Goal: Transaction & Acquisition: Purchase product/service

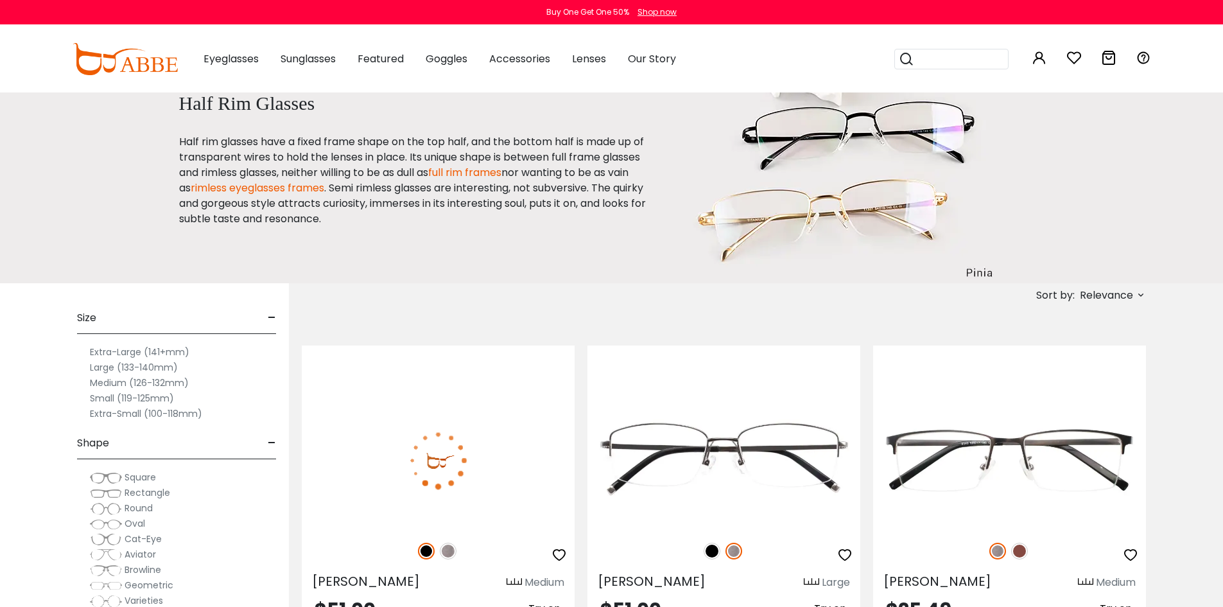
scroll to position [64, 0]
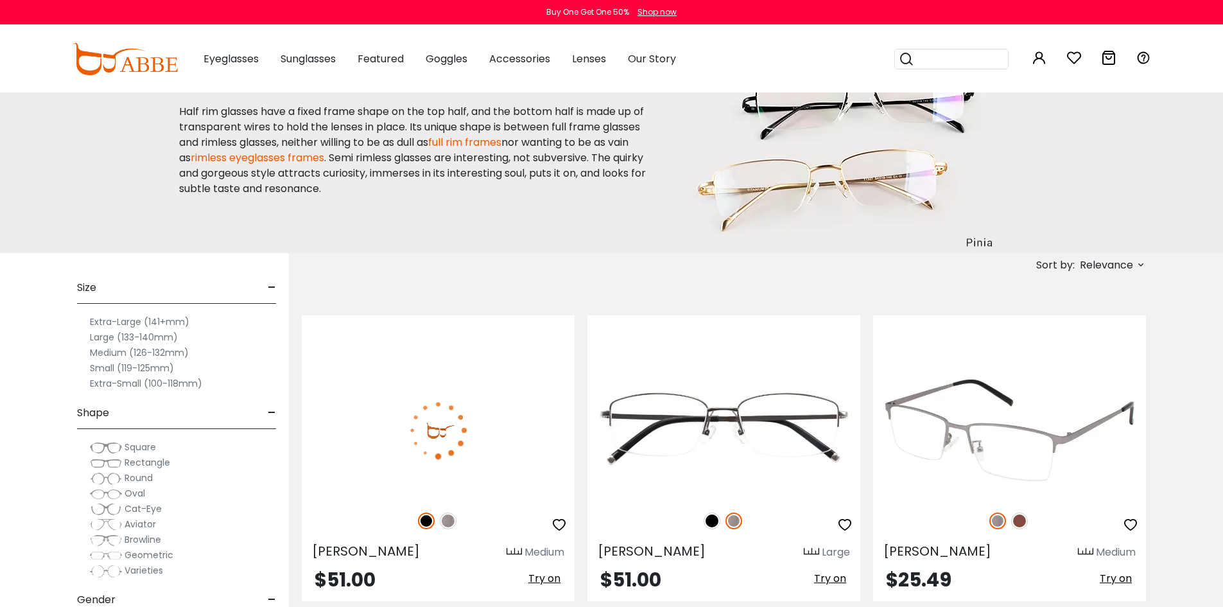
click at [1020, 521] on img at bounding box center [1020, 521] width 17 height 17
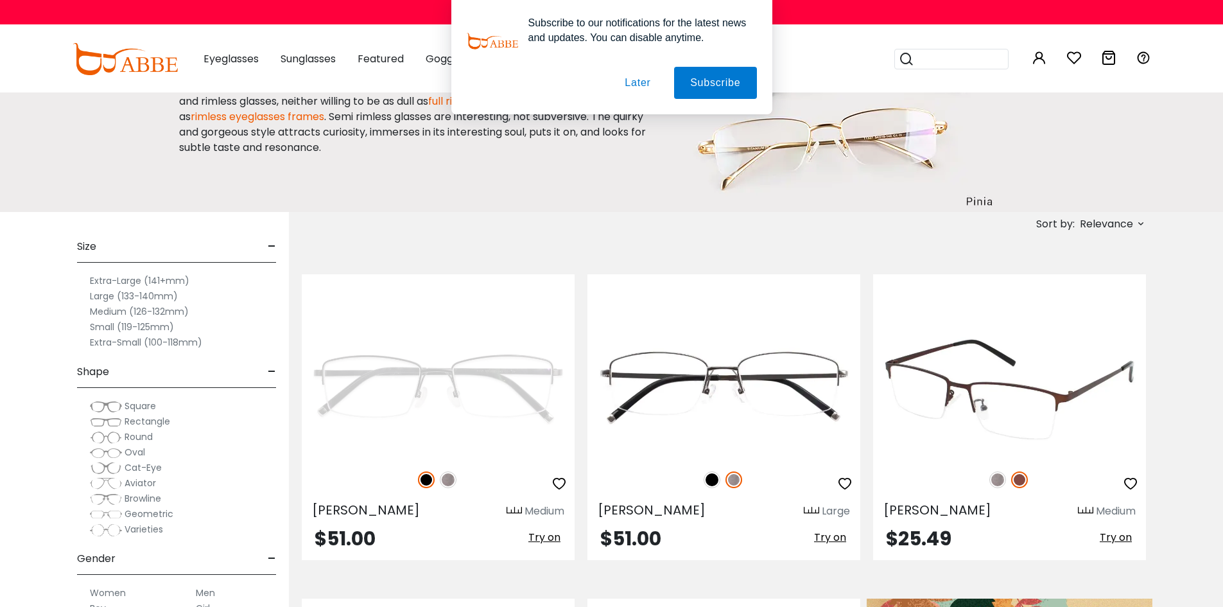
scroll to position [128, 0]
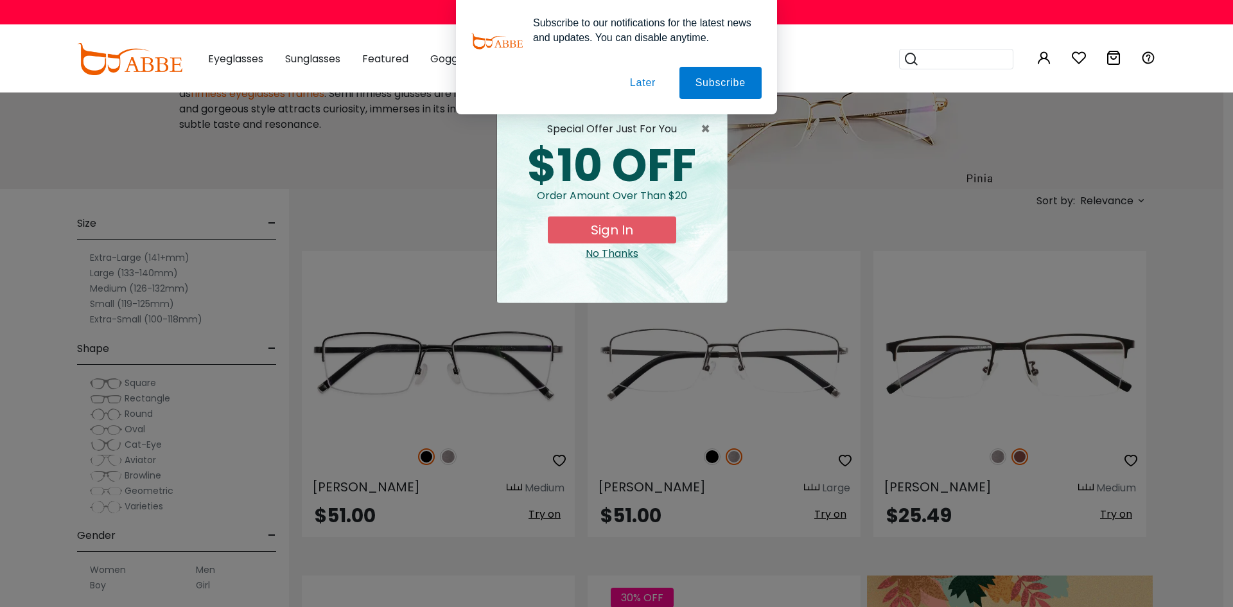
click at [617, 253] on div "No Thanks" at bounding box center [611, 253] width 209 height 15
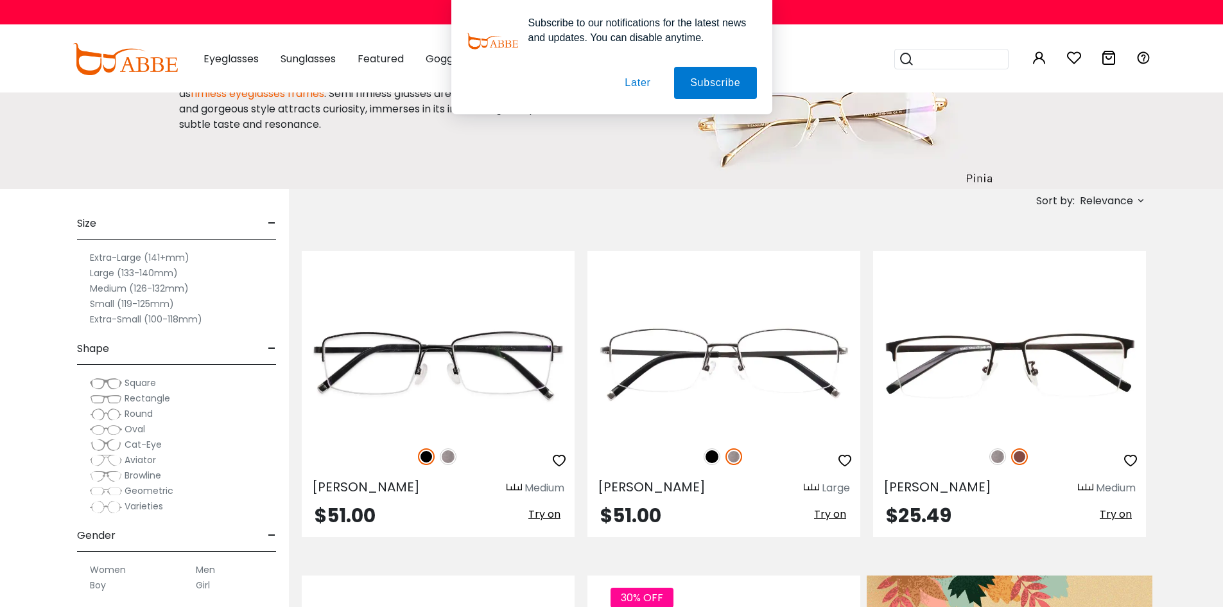
click at [0, 0] on button "Later" at bounding box center [0, 0] width 0 height 0
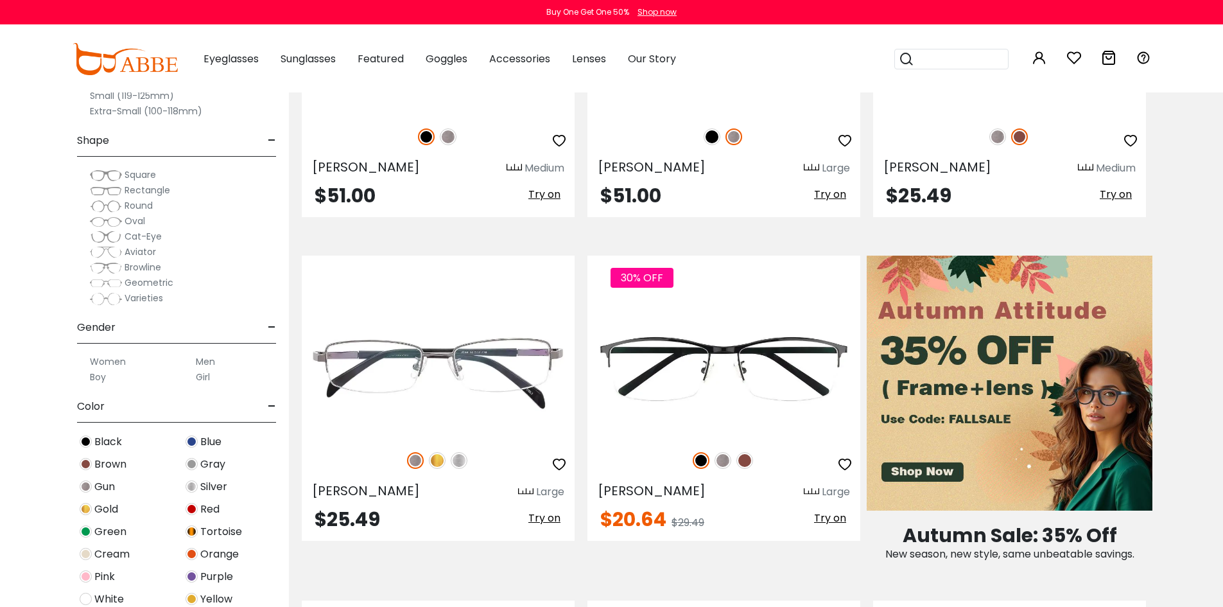
scroll to position [450, 0]
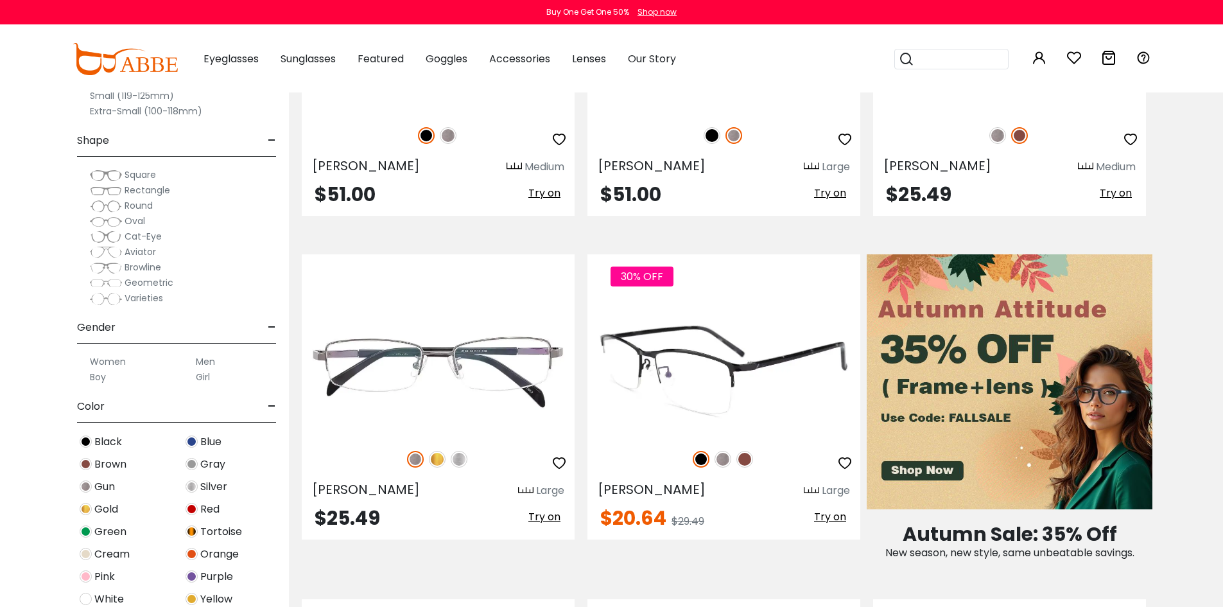
click at [742, 456] on img at bounding box center [745, 459] width 17 height 17
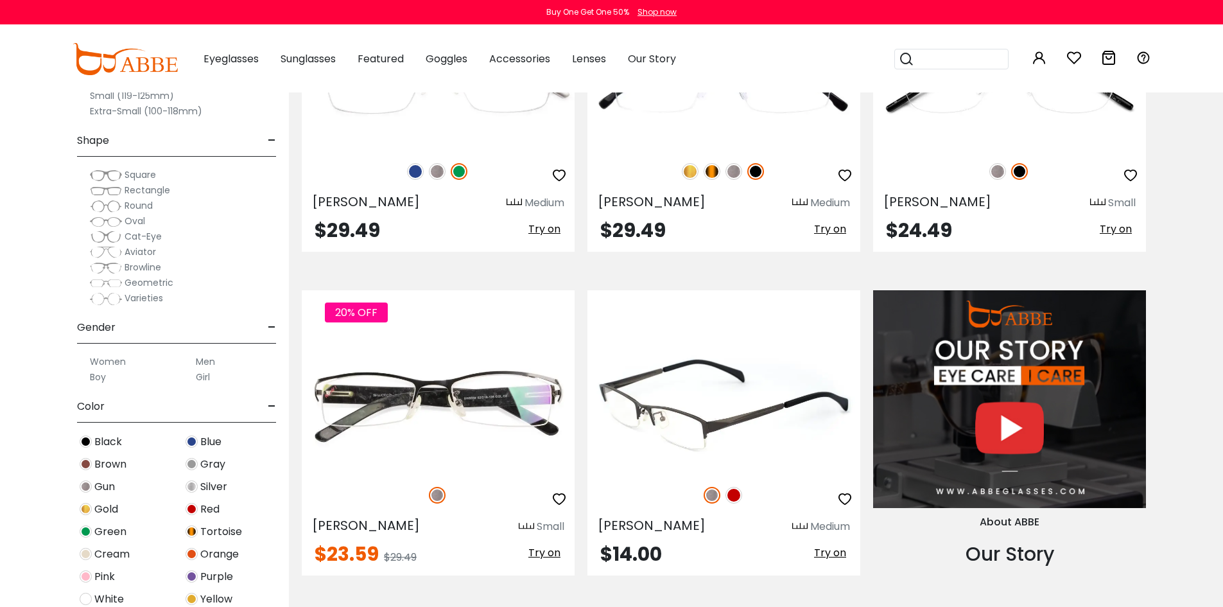
scroll to position [1156, 0]
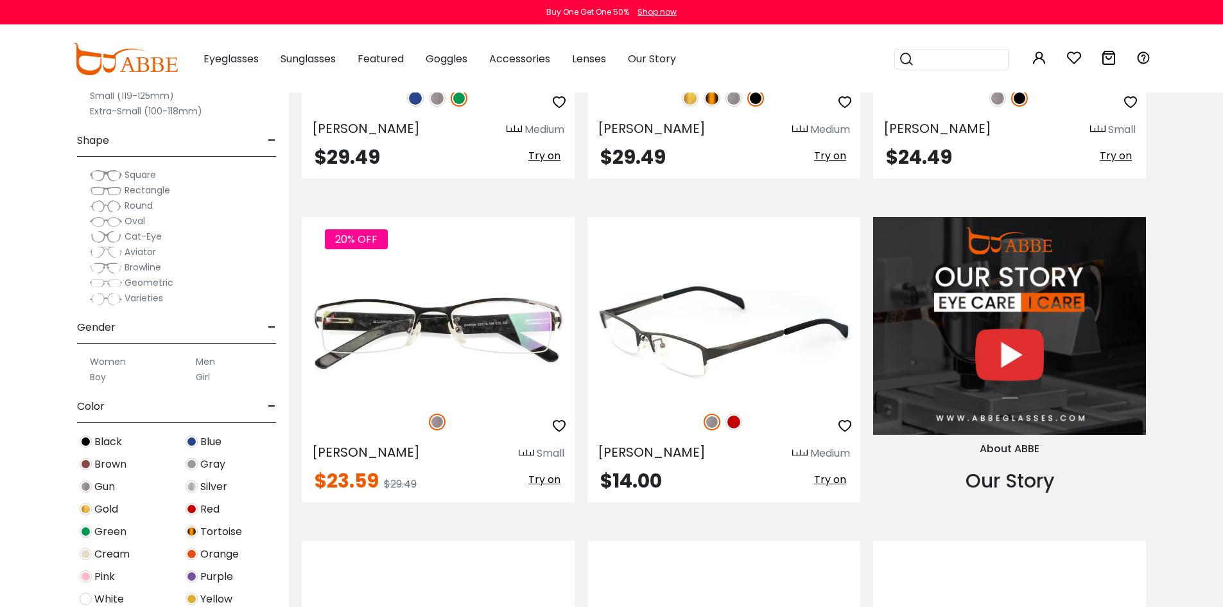
click at [735, 426] on img at bounding box center [734, 422] width 17 height 17
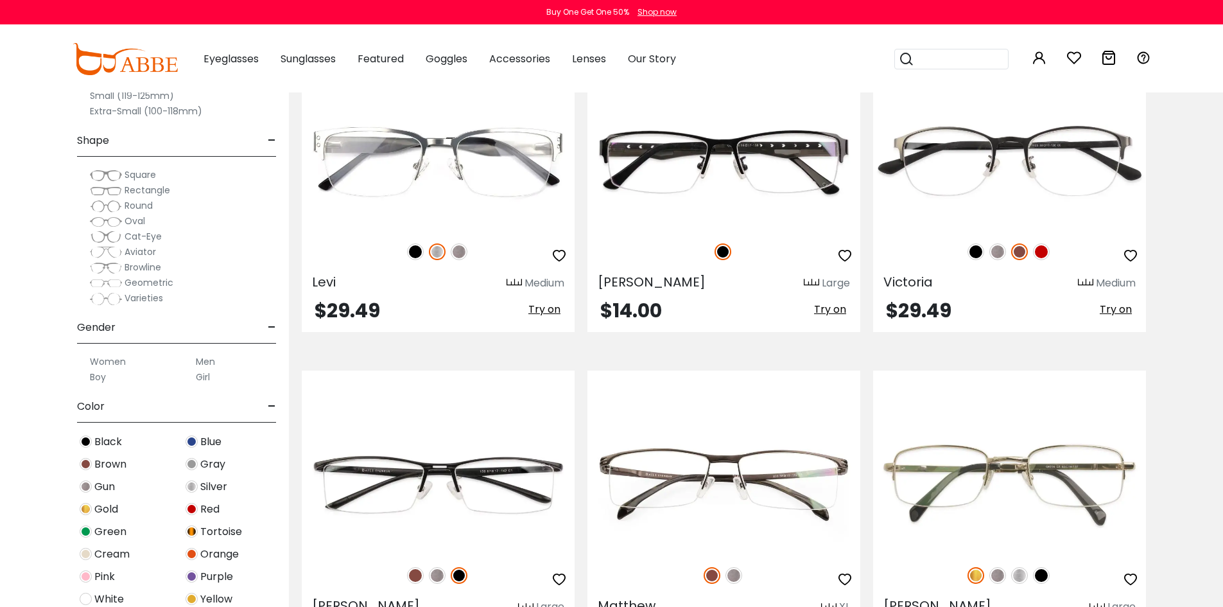
scroll to position [1670, 0]
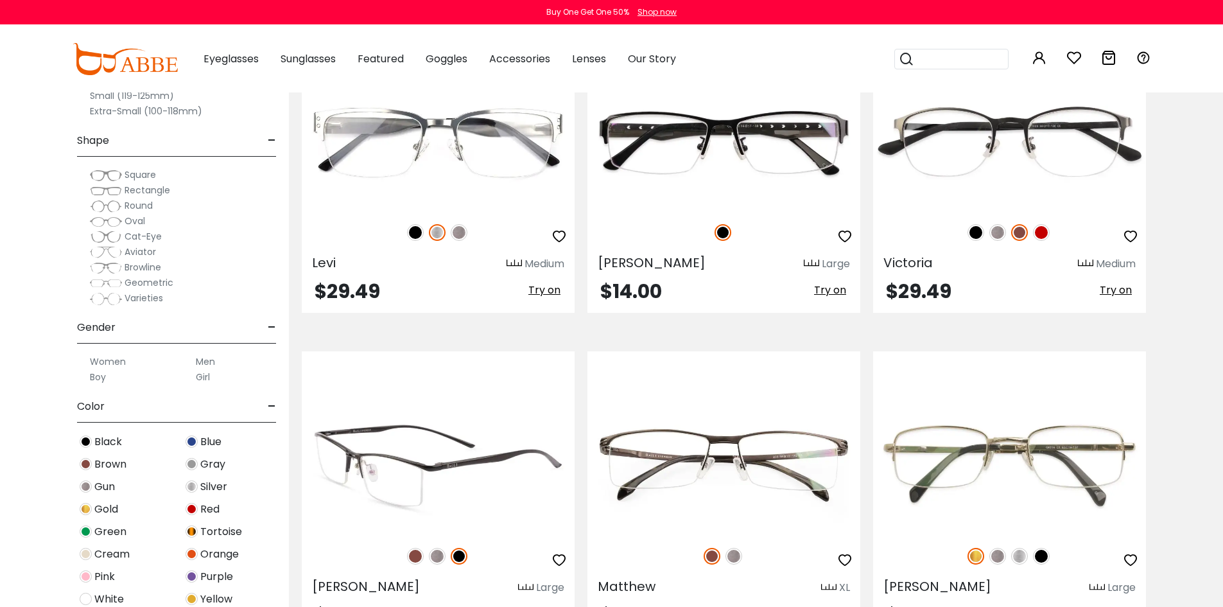
click at [417, 556] on img at bounding box center [415, 556] width 17 height 17
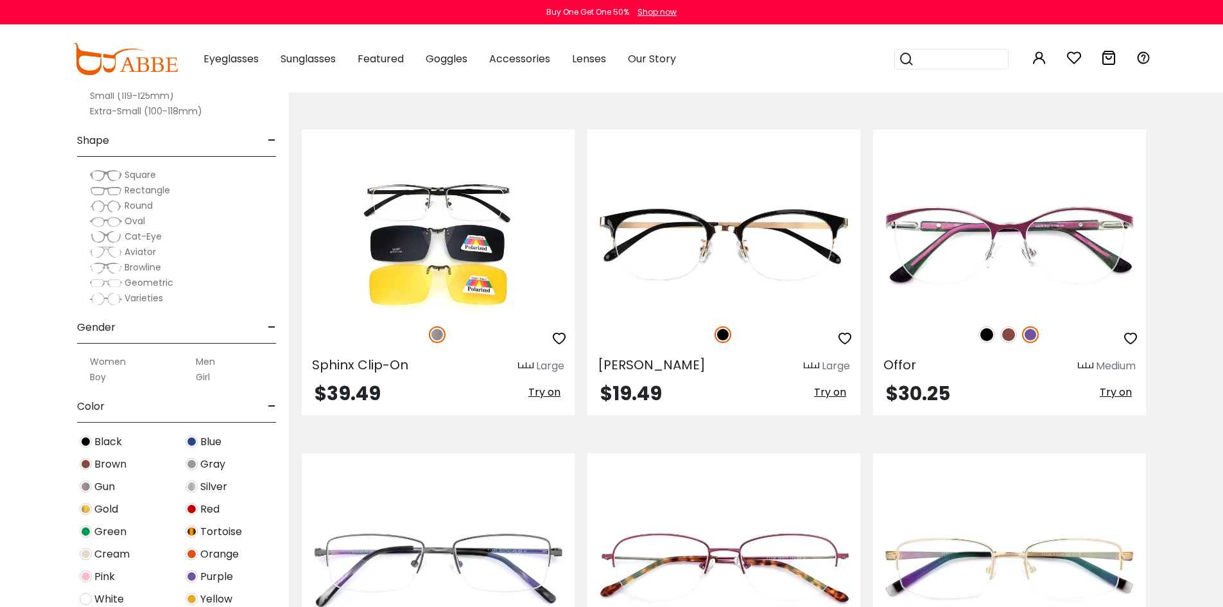
scroll to position [4496, 0]
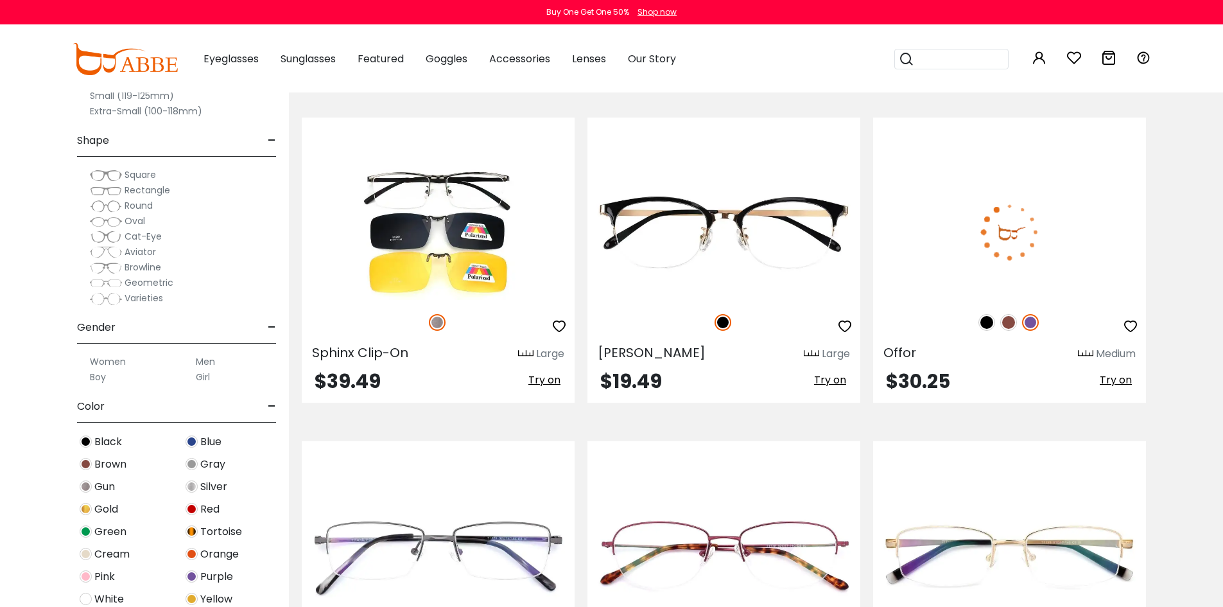
click at [1005, 322] on img at bounding box center [1009, 322] width 17 height 17
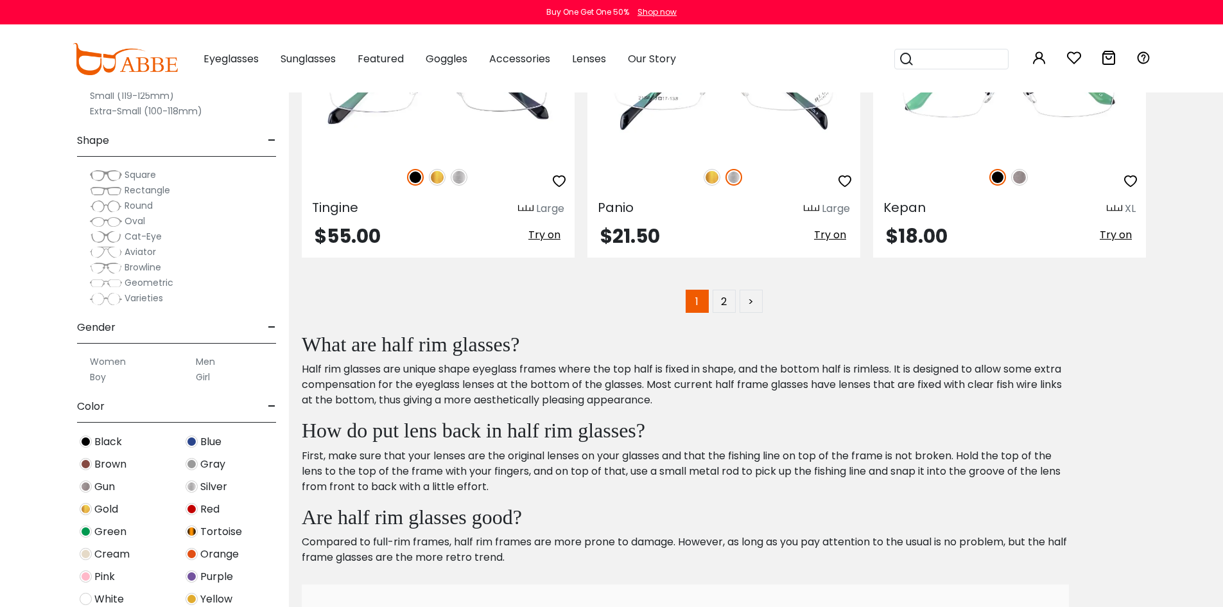
scroll to position [6615, 0]
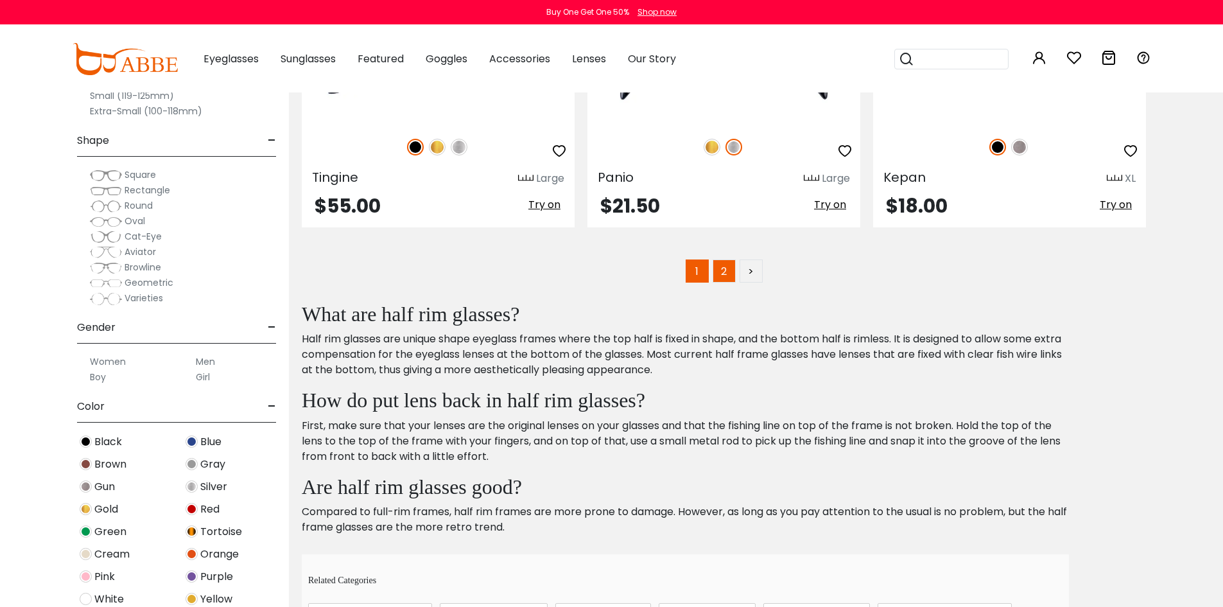
click at [727, 268] on link "2" at bounding box center [724, 270] width 23 height 23
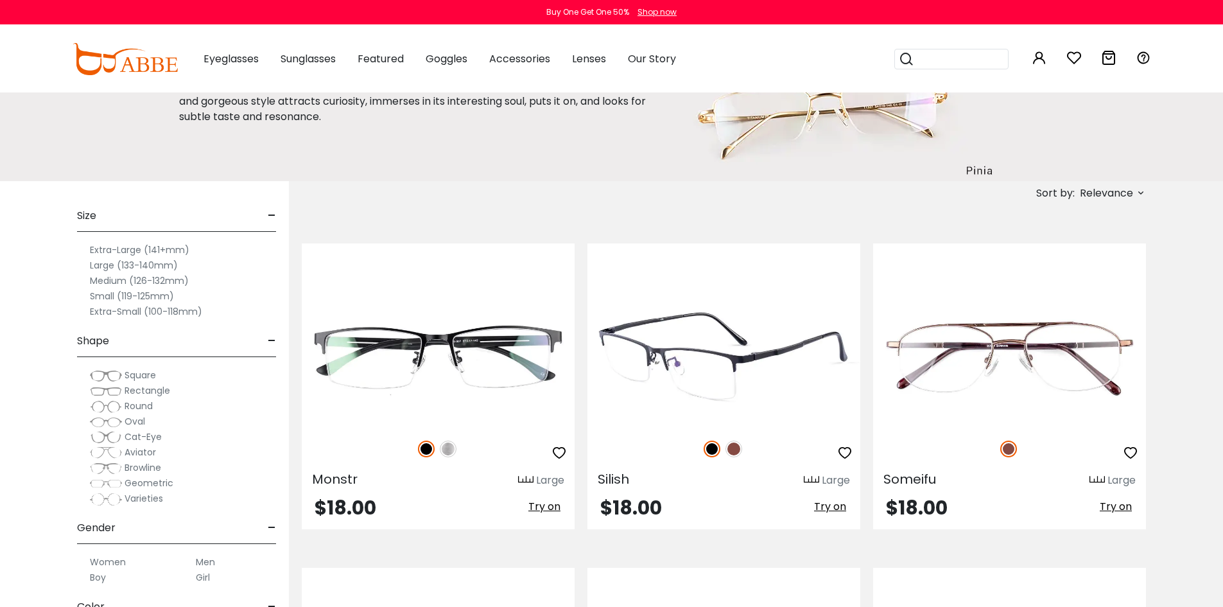
scroll to position [257, 0]
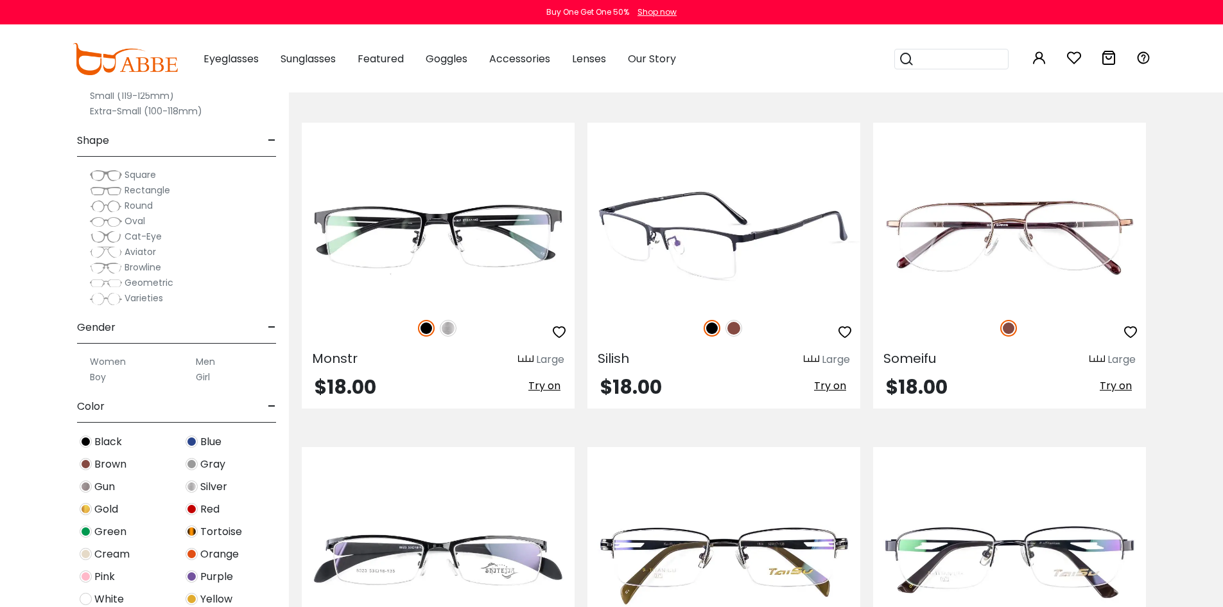
click at [737, 326] on img at bounding box center [734, 328] width 17 height 17
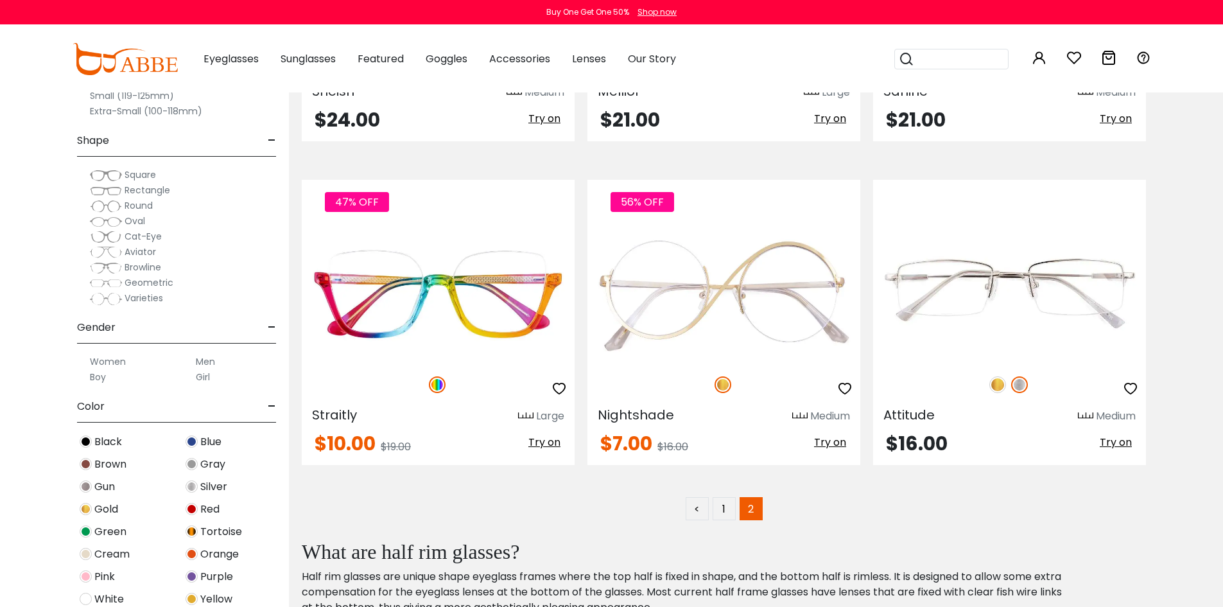
scroll to position [2697, 0]
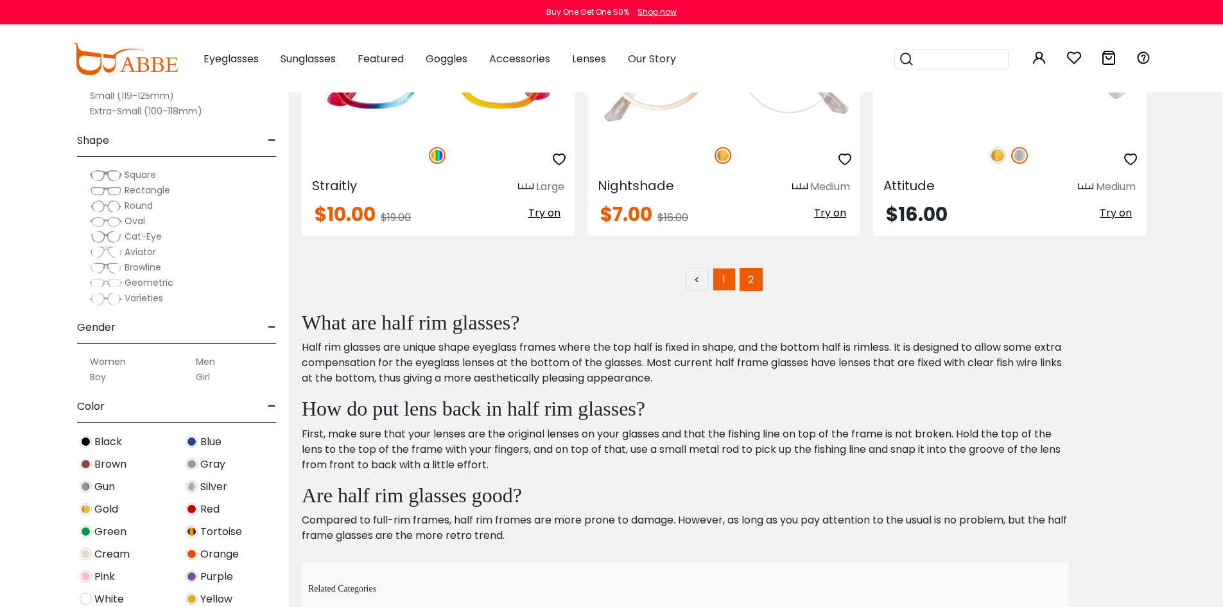
click at [726, 278] on link "1" at bounding box center [724, 279] width 23 height 23
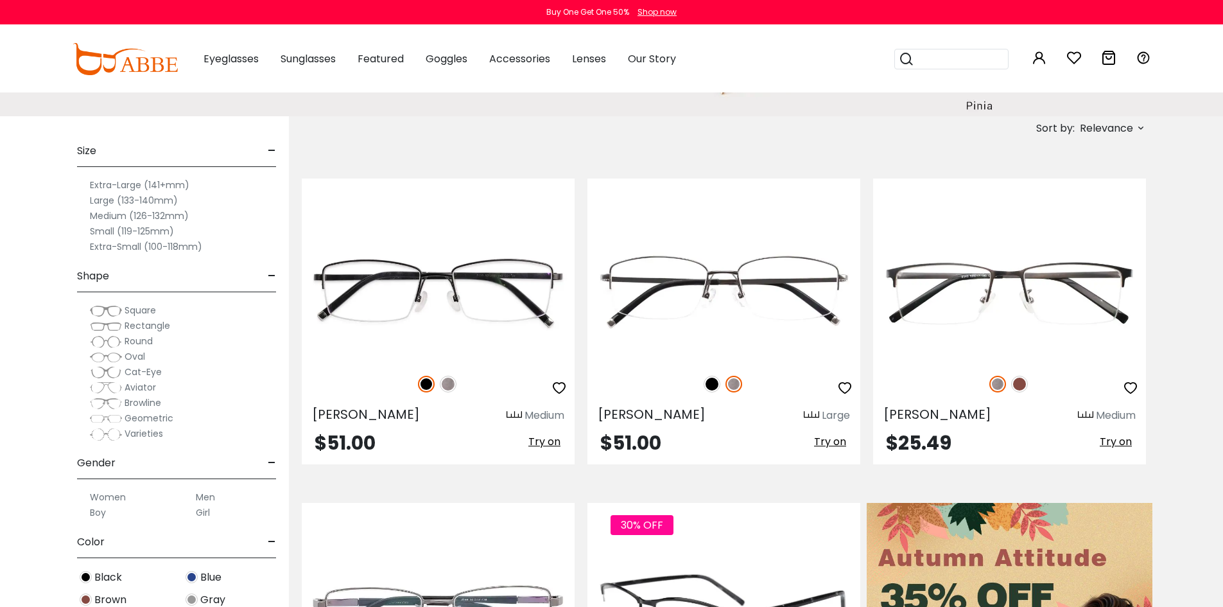
scroll to position [193, 0]
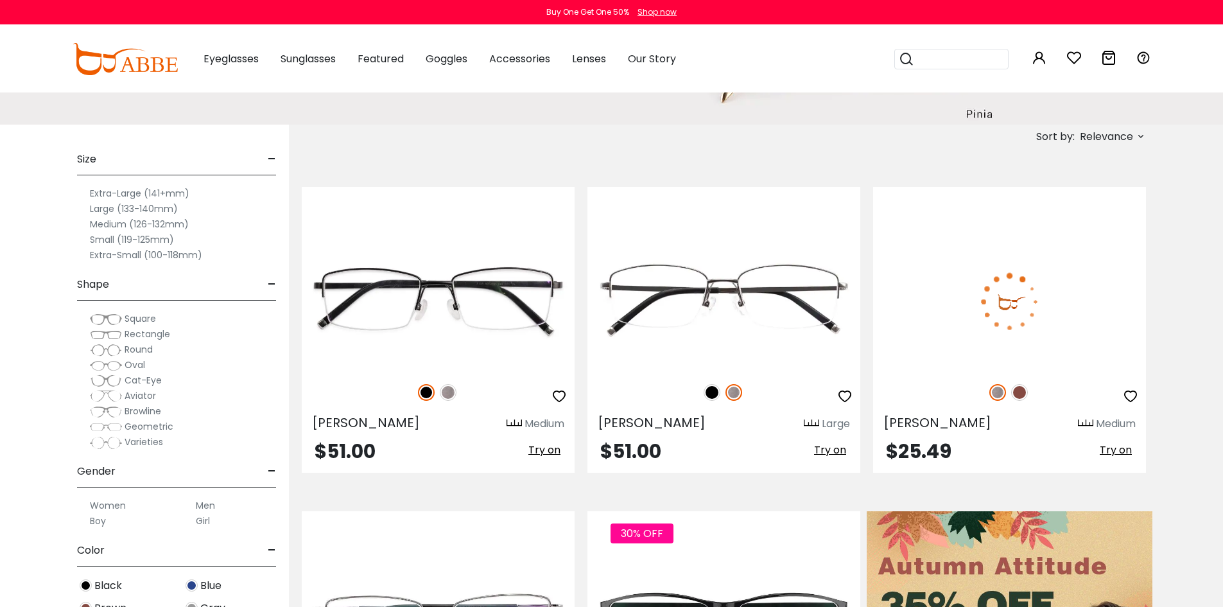
click at [1022, 389] on img at bounding box center [1020, 392] width 17 height 17
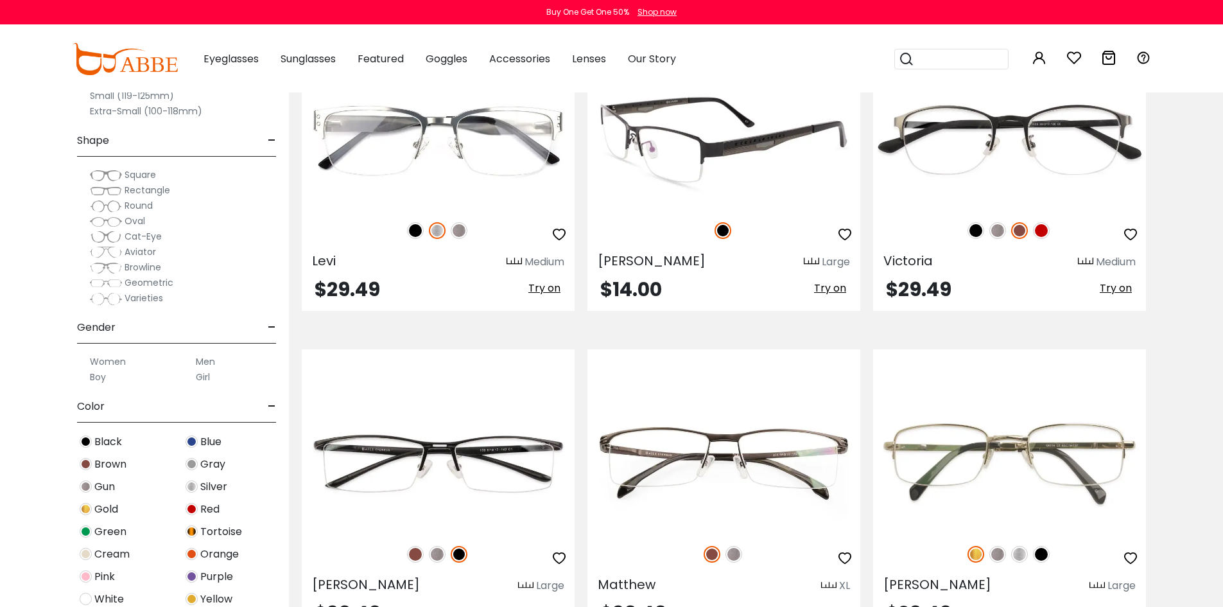
scroll to position [1798, 0]
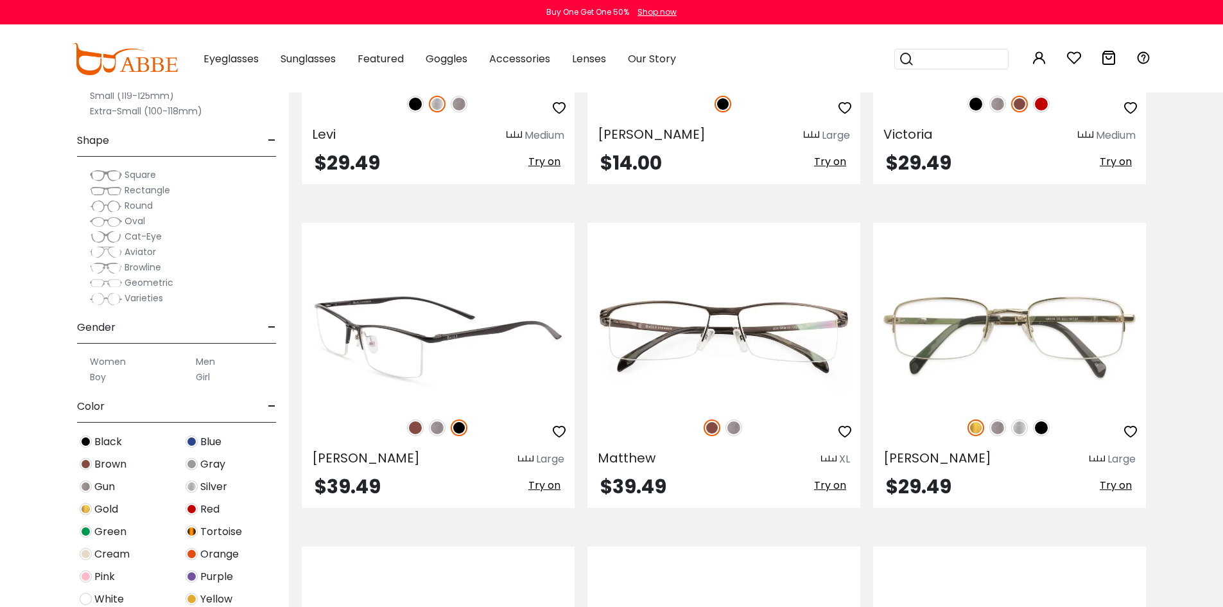
click at [417, 425] on img at bounding box center [415, 427] width 17 height 17
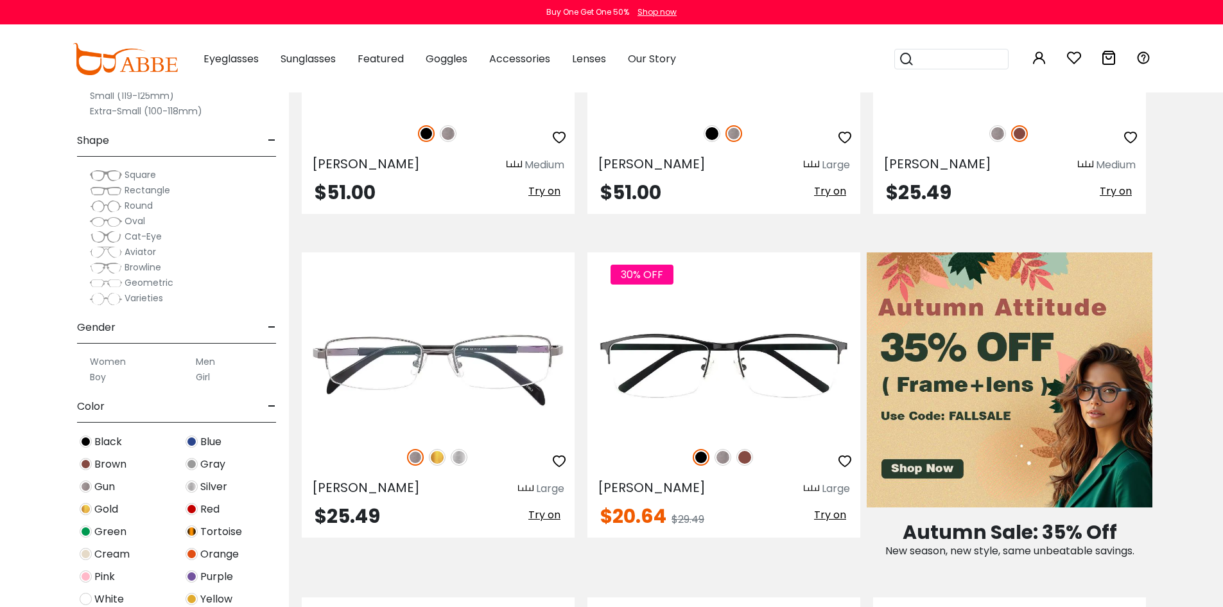
scroll to position [193, 0]
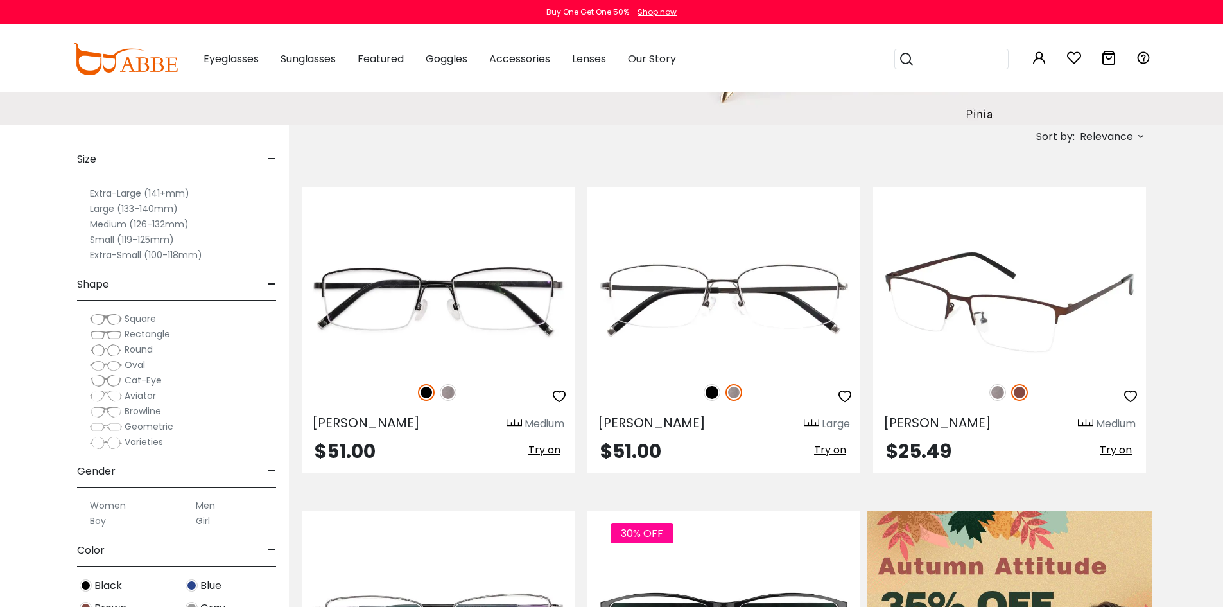
click at [974, 320] on img at bounding box center [1009, 301] width 273 height 137
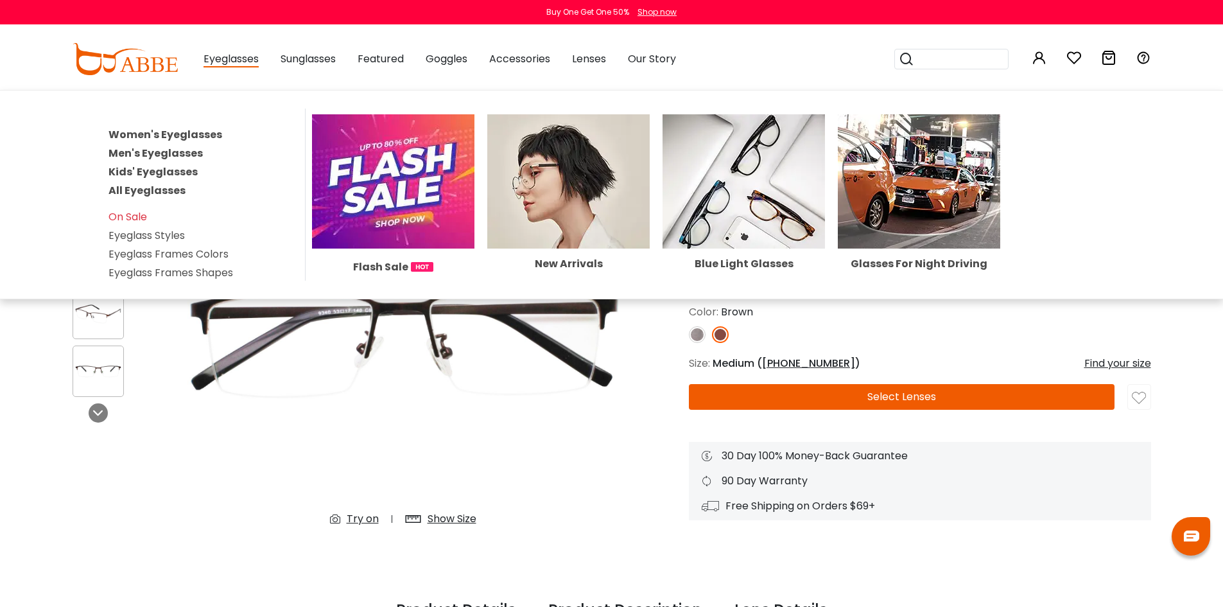
click at [153, 137] on link "Women's Eyeglasses" at bounding box center [166, 134] width 114 height 15
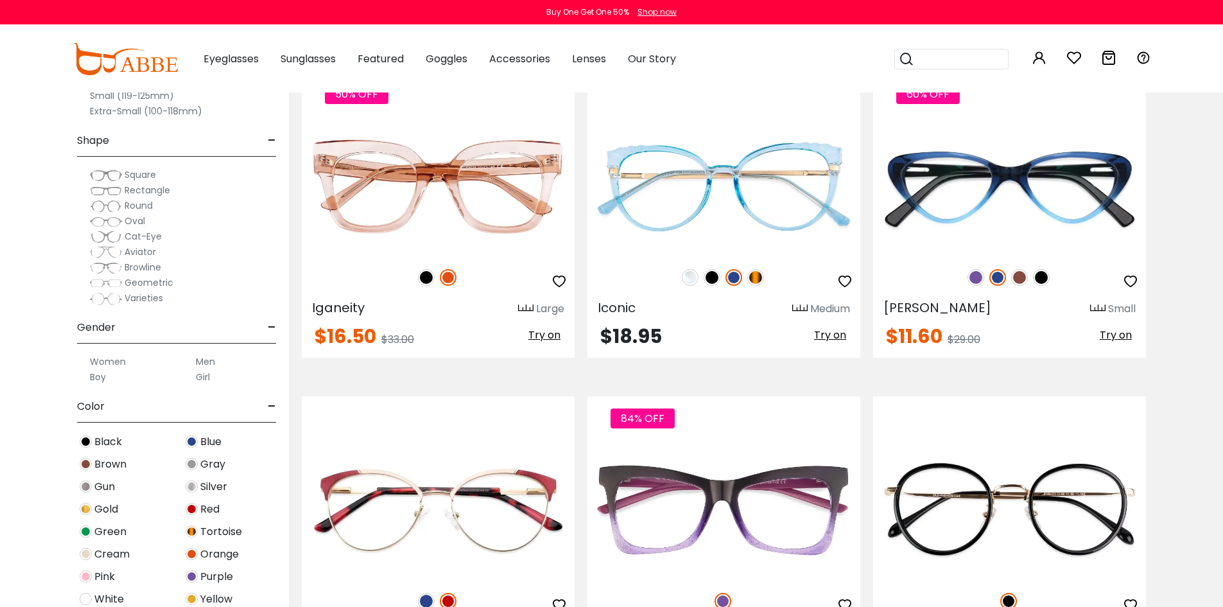
scroll to position [2248, 0]
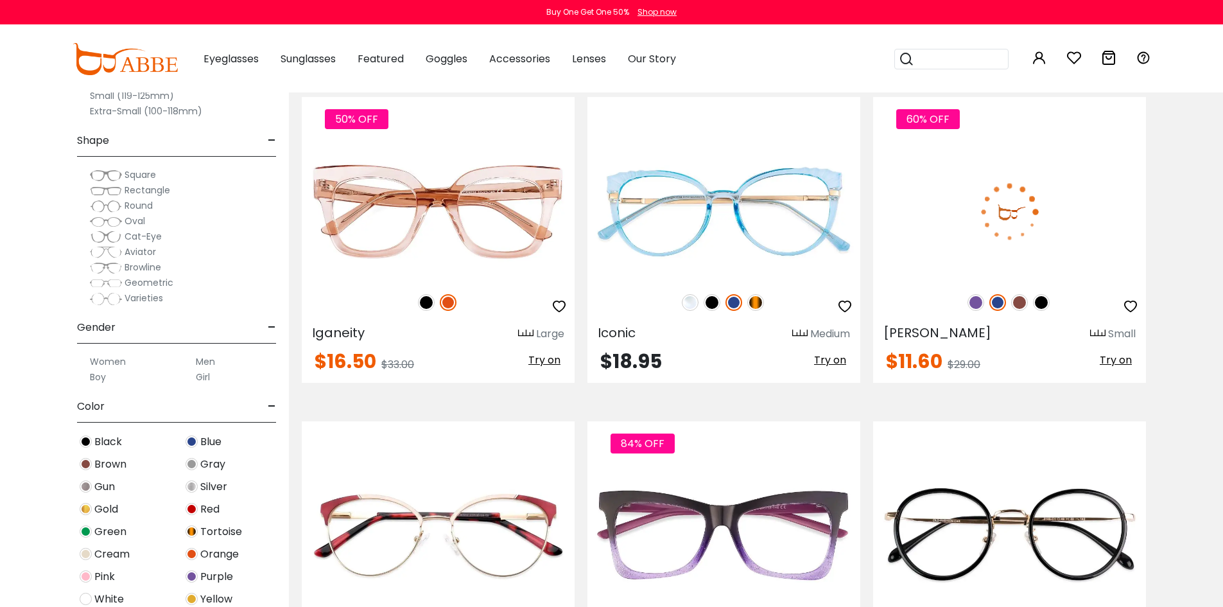
click at [1017, 301] on img at bounding box center [1020, 302] width 17 height 17
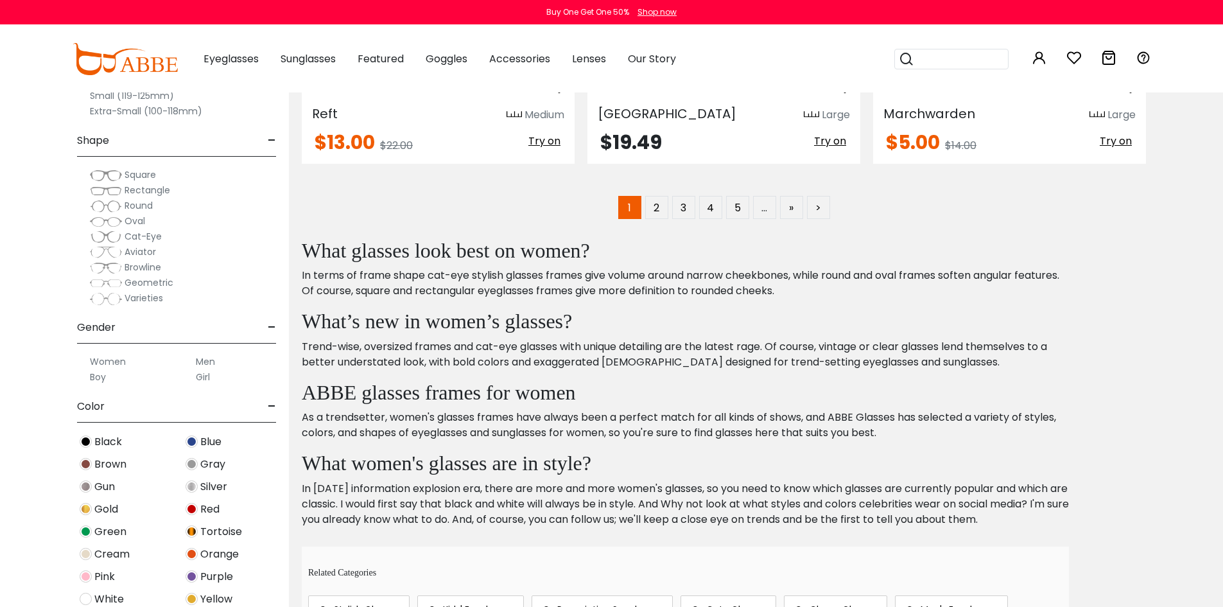
scroll to position [6679, 0]
click at [660, 202] on link "2" at bounding box center [656, 206] width 23 height 23
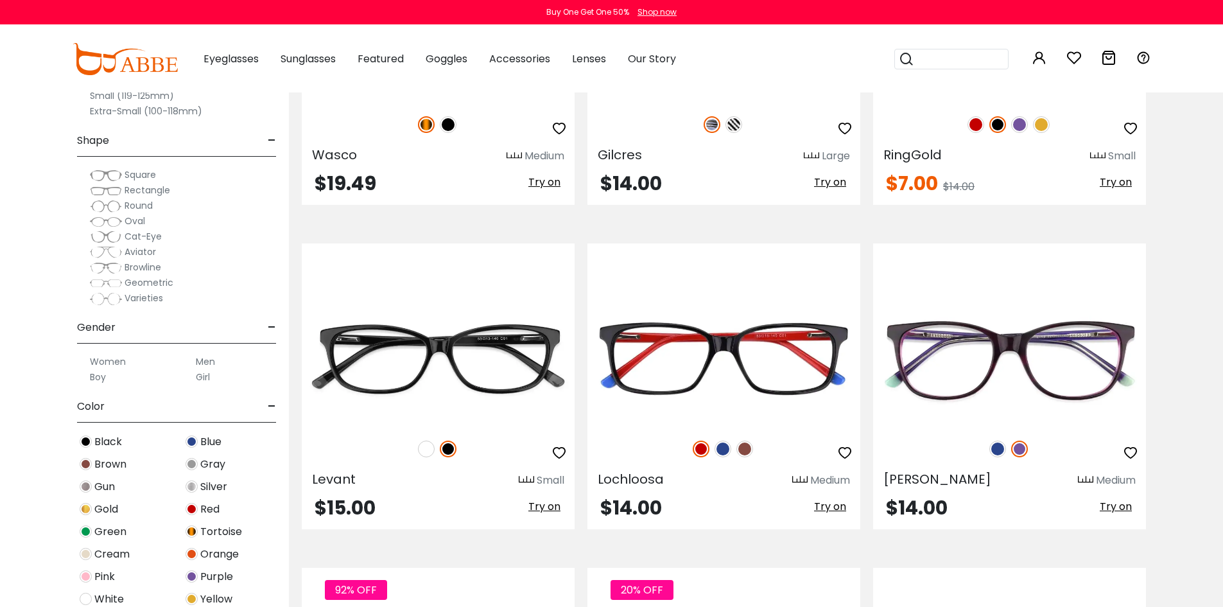
scroll to position [2762, 0]
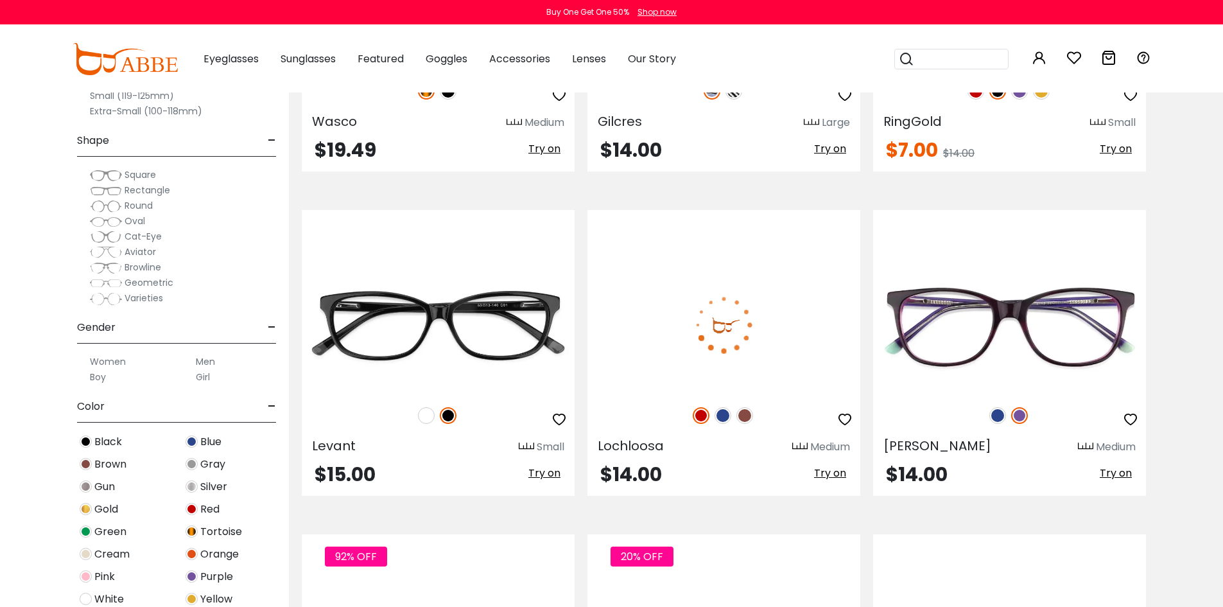
click at [763, 328] on img at bounding box center [724, 324] width 273 height 137
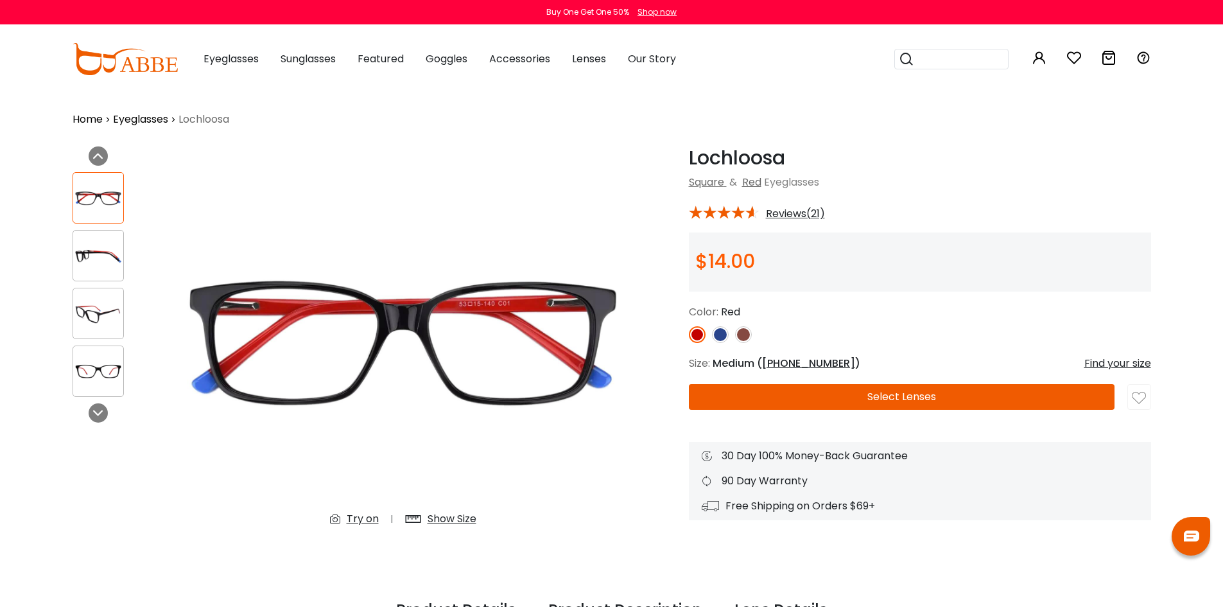
click at [105, 328] on div at bounding box center [98, 313] width 51 height 51
click at [116, 262] on img at bounding box center [98, 255] width 50 height 25
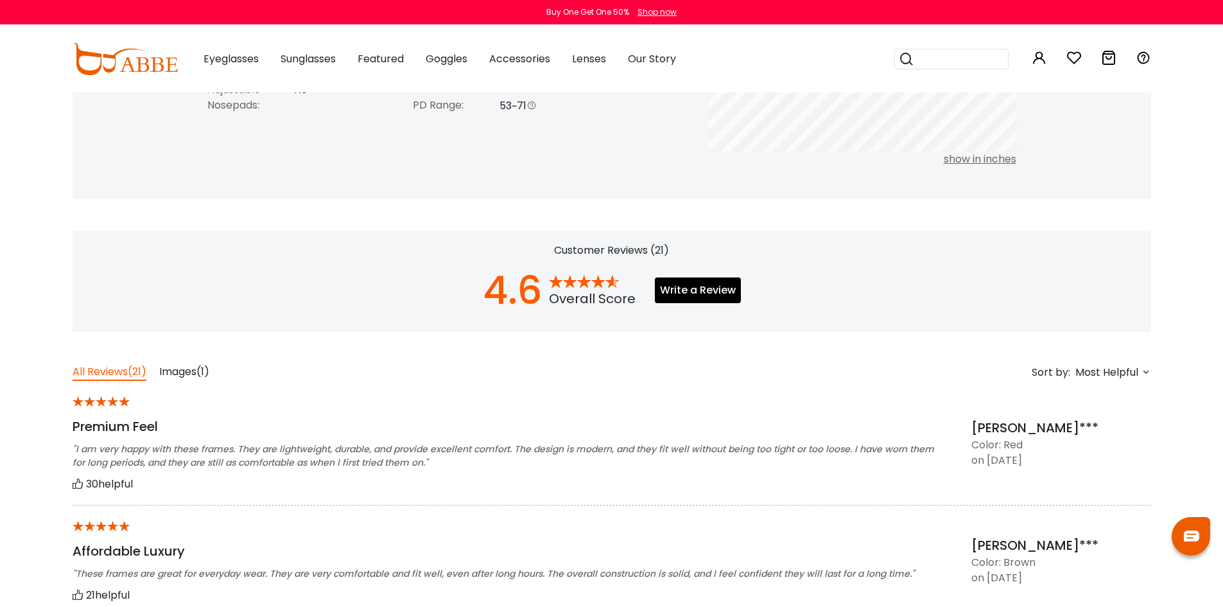
scroll to position [257, 0]
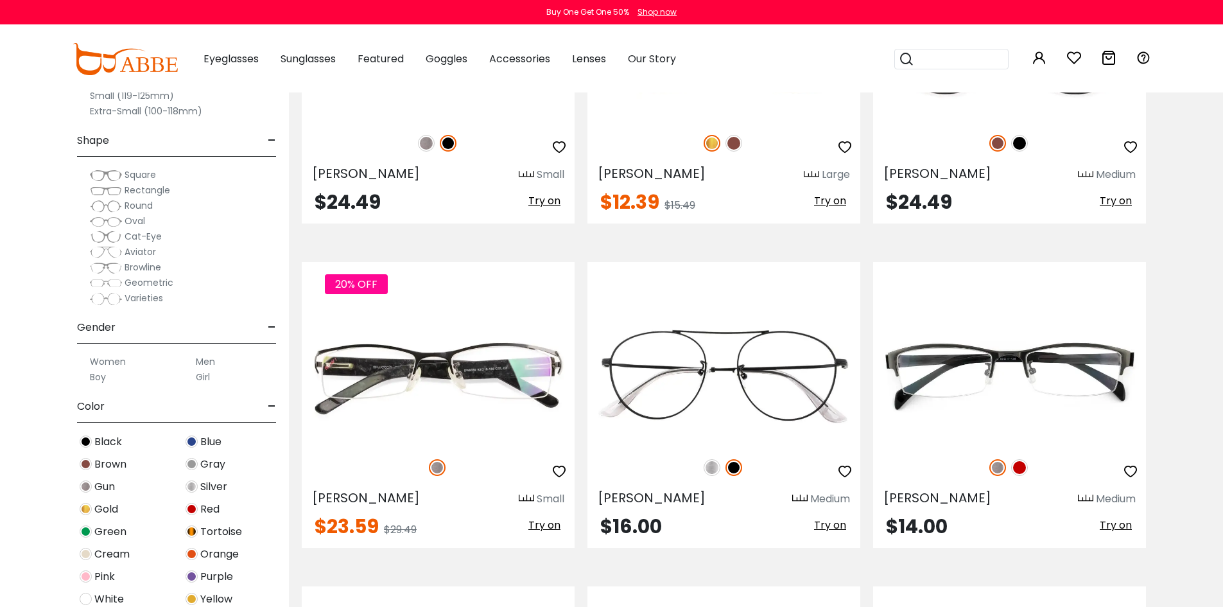
scroll to position [4688, 0]
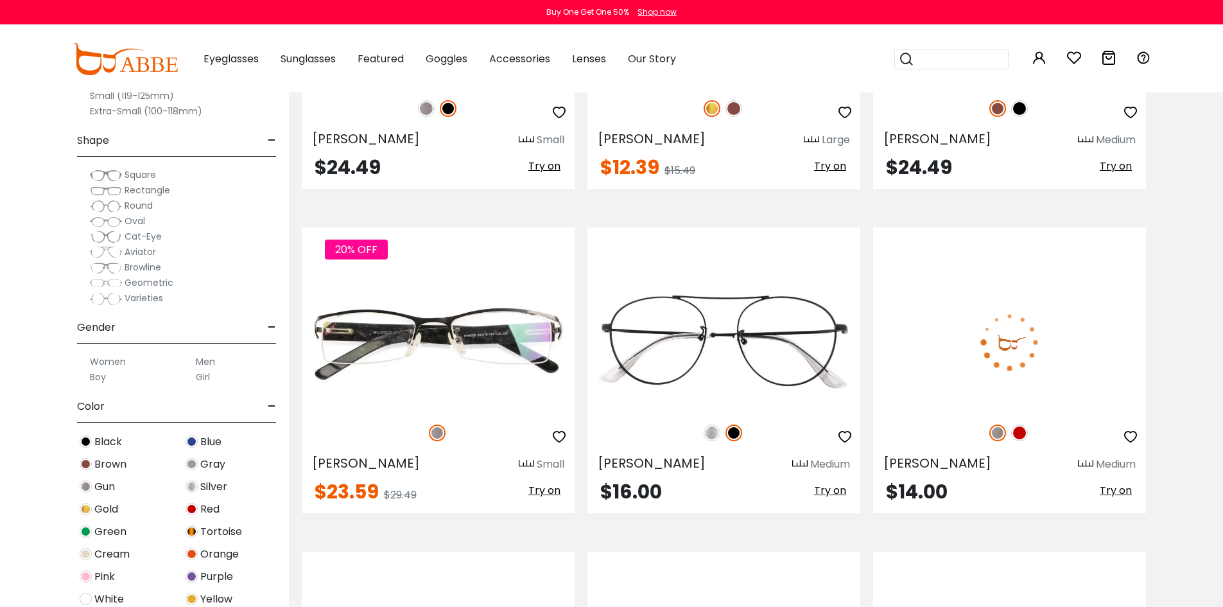
click at [1017, 430] on img at bounding box center [1020, 433] width 17 height 17
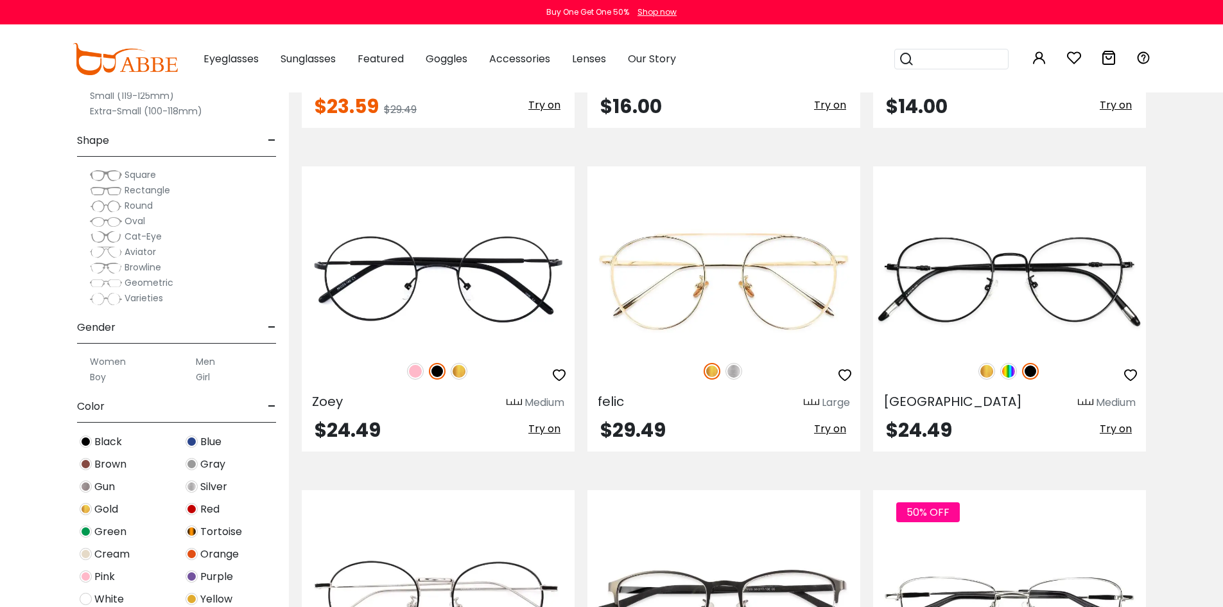
scroll to position [5459, 0]
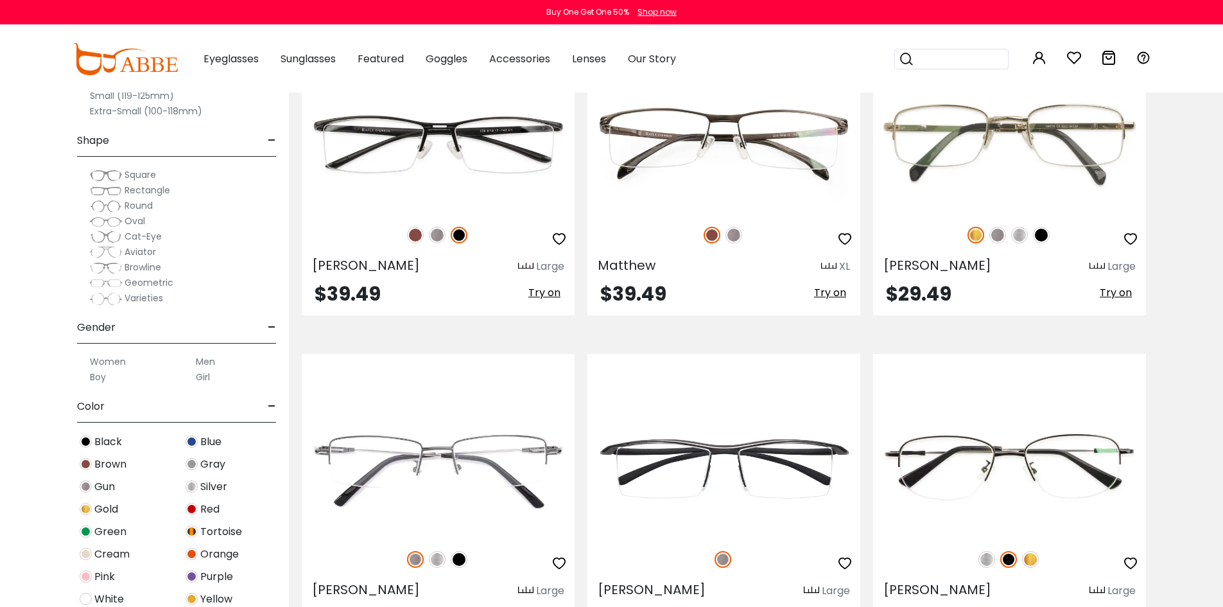
scroll to position [2248, 0]
